Goal: Task Accomplishment & Management: Manage account settings

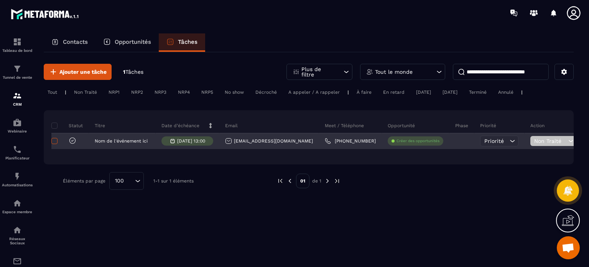
click at [54, 141] on span at bounding box center [54, 141] width 6 height 6
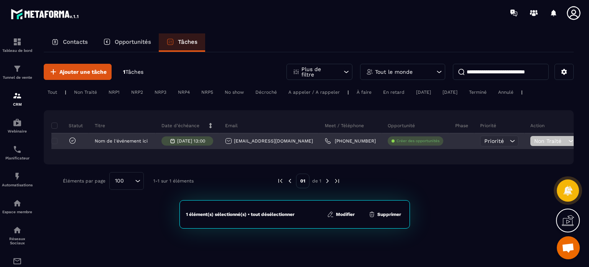
click at [567, 141] on icon at bounding box center [570, 141] width 7 height 8
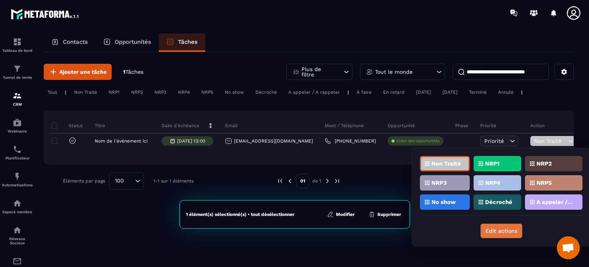
click at [494, 232] on button "Edit actions" at bounding box center [502, 230] width 42 height 15
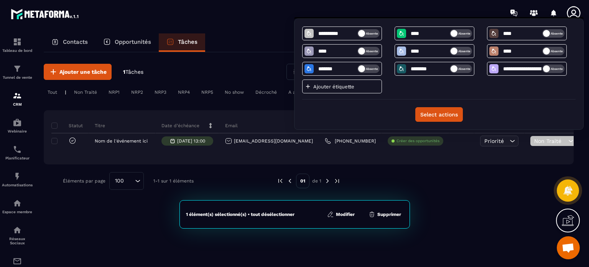
click at [474, 198] on div "Ajouter une tâche 1 Tâches Plus de filtre Tout le monde Tout | Non Traité NRP1 …" at bounding box center [309, 126] width 530 height 149
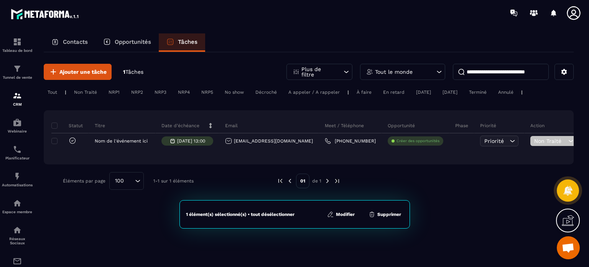
click at [380, 214] on button "Supprimer" at bounding box center [384, 214] width 37 height 8
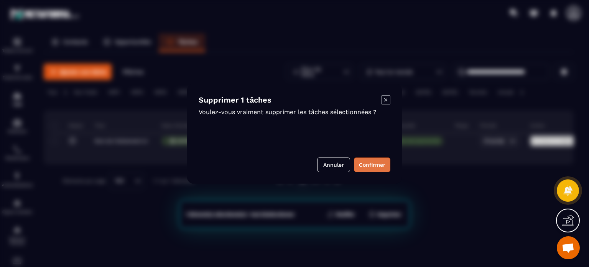
click at [371, 165] on button "Confirmer" at bounding box center [372, 164] width 36 height 15
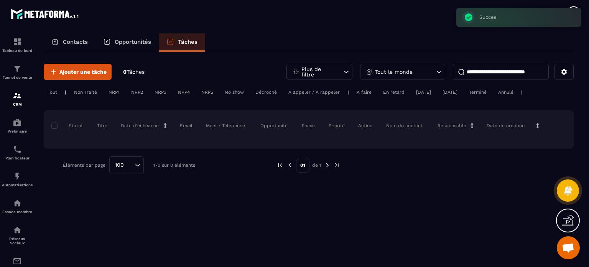
click at [137, 38] on p "Opportunités" at bounding box center [133, 41] width 36 height 7
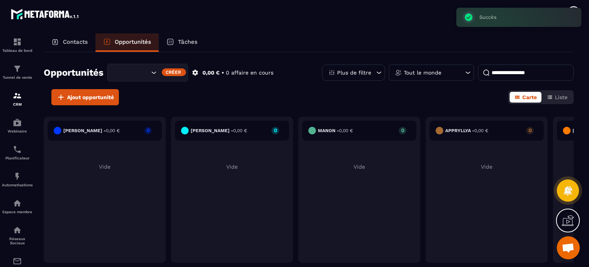
click at [92, 44] on div "Contacts" at bounding box center [70, 42] width 52 height 18
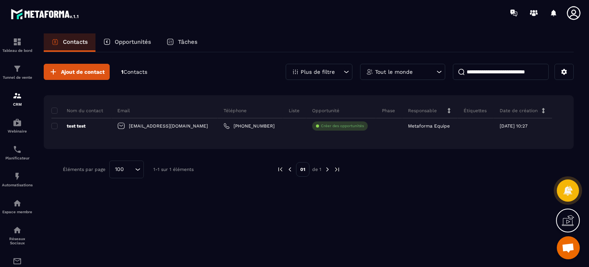
click at [51, 112] on div "Nom du contact Email Téléphone Liste Opportunité Phase Responsable Étiquettes D…" at bounding box center [309, 122] width 530 height 54
click at [55, 110] on span at bounding box center [54, 110] width 6 height 6
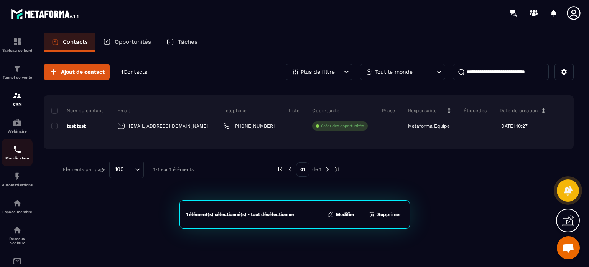
click at [11, 156] on div "Planificateur" at bounding box center [17, 152] width 31 height 15
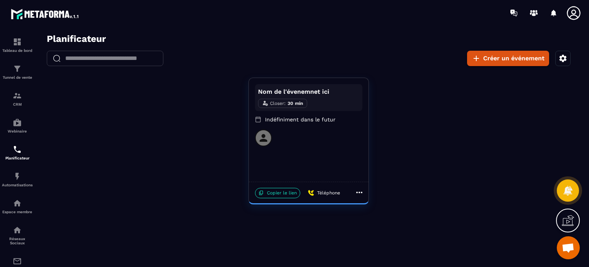
click at [292, 142] on div at bounding box center [308, 137] width 107 height 17
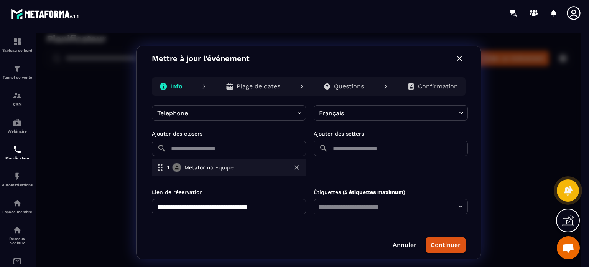
scroll to position [231, 0]
click at [295, 169] on icon "button" at bounding box center [297, 167] width 8 height 8
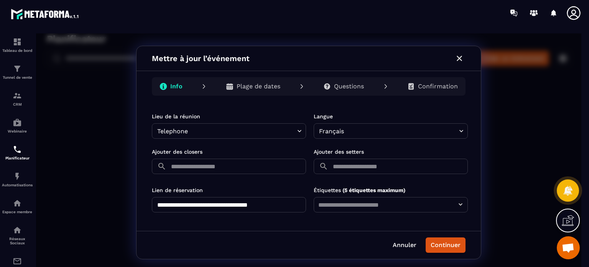
scroll to position [211, 0]
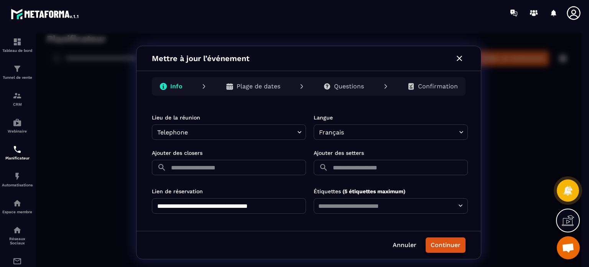
click at [455, 245] on button "Continuer" at bounding box center [446, 244] width 40 height 15
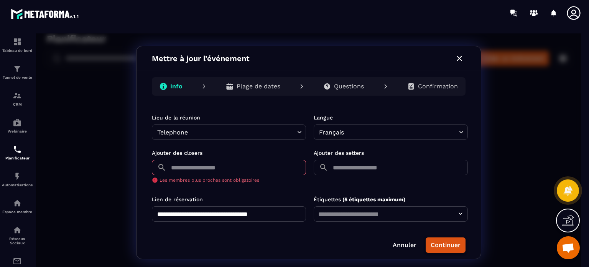
scroll to position [219, 0]
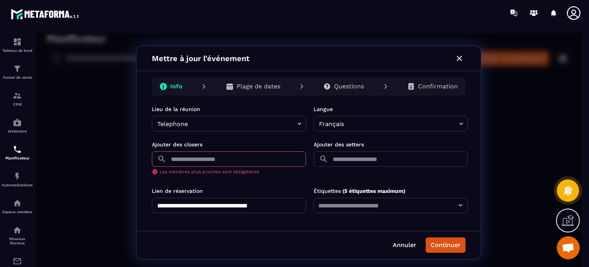
click at [457, 60] on icon "button" at bounding box center [459, 58] width 9 height 9
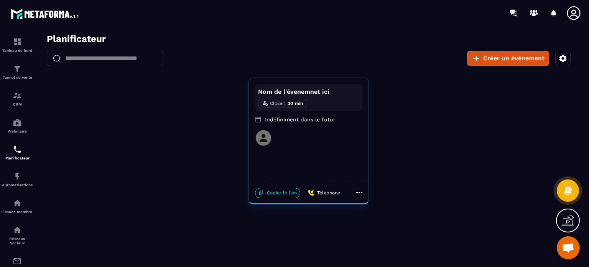
click at [355, 193] on icon at bounding box center [359, 192] width 9 height 9
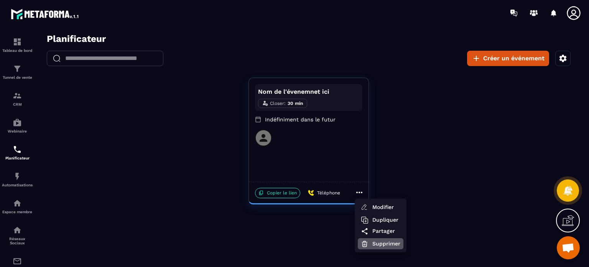
click at [376, 246] on span "Supprimer" at bounding box center [386, 243] width 28 height 8
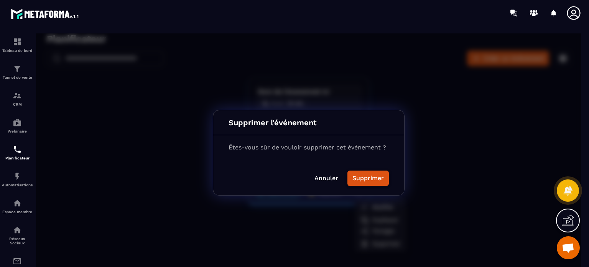
click at [369, 178] on button "Supprimer" at bounding box center [368, 177] width 41 height 15
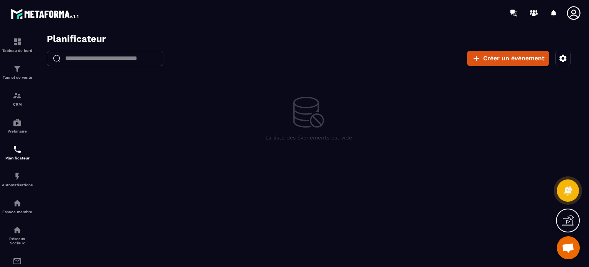
click at [575, 11] on icon at bounding box center [573, 12] width 13 height 13
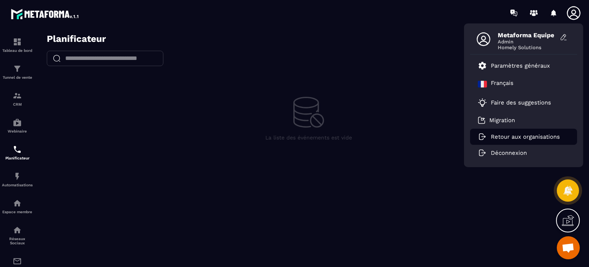
click at [512, 132] on li "Retour aux organisations" at bounding box center [523, 136] width 107 height 16
click at [492, 138] on p "Retour aux organisations" at bounding box center [525, 136] width 69 height 7
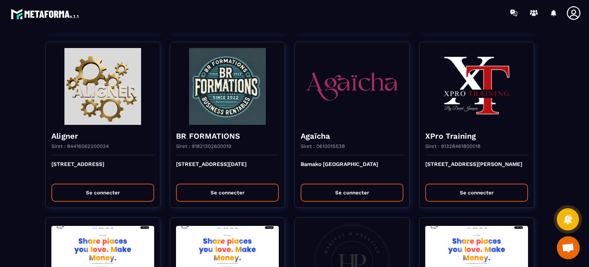
scroll to position [537, 0]
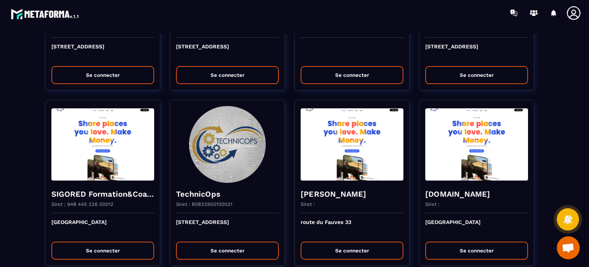
scroll to position [1534, 0]
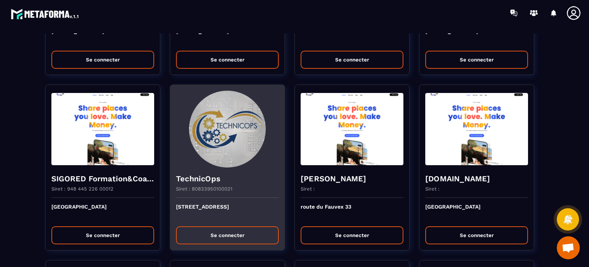
click at [216, 144] on img at bounding box center [227, 129] width 103 height 77
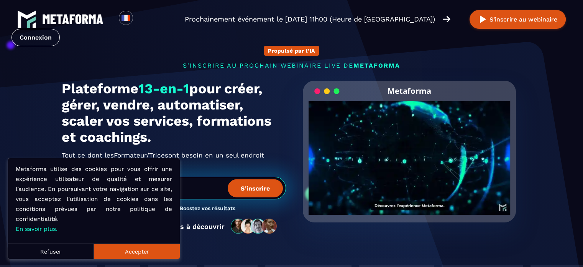
click at [128, 251] on button "Accepter" at bounding box center [137, 250] width 86 height 15
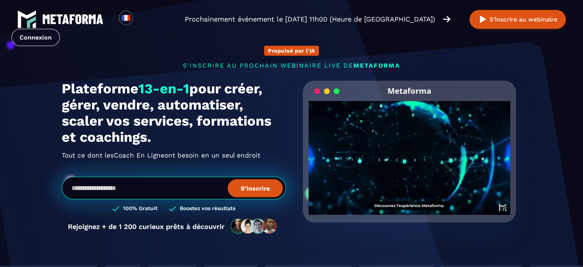
click at [277, 15] on p "Prochainement événement le [DATE] 11h00 (Heure de [GEOGRAPHIC_DATA])" at bounding box center [310, 19] width 250 height 11
click at [377, 42] on div "Propulsé par l'IA s'inscrire au prochain webinaire live de METAFORMA Prochainem…" at bounding box center [292, 136] width 476 height 212
